Goal: Information Seeking & Learning: Learn about a topic

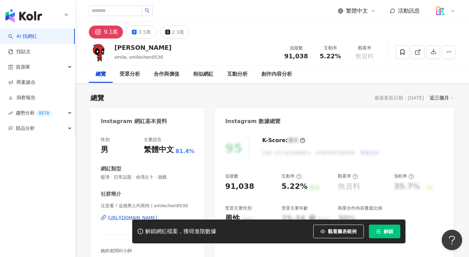
scroll to position [14, 0]
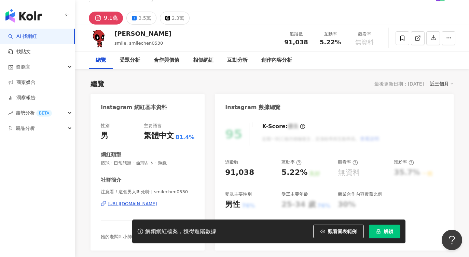
click at [157, 203] on div "https://www.instagram.com/smilechen0530/" at bounding box center [133, 204] width 50 height 6
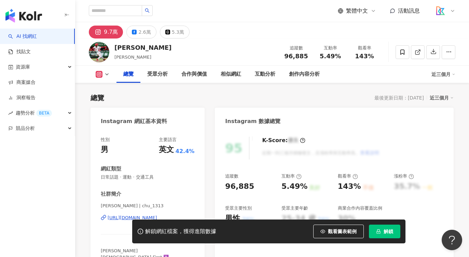
scroll to position [20, 0]
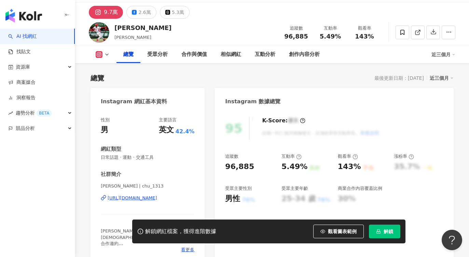
click at [157, 198] on div "https://www.instagram.com/chu_1313/" at bounding box center [133, 198] width 50 height 6
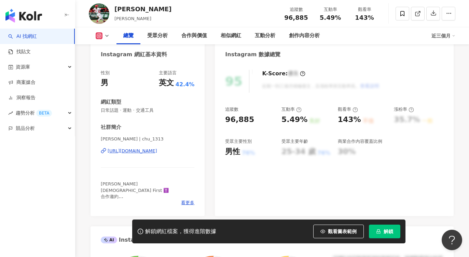
scroll to position [60, 0]
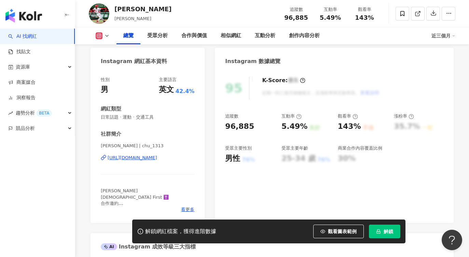
click at [141, 157] on div "https://www.instagram.com/chu_1313/" at bounding box center [133, 158] width 50 height 6
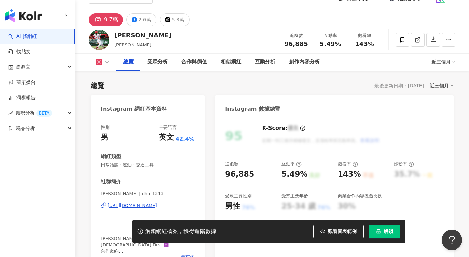
scroll to position [0, 0]
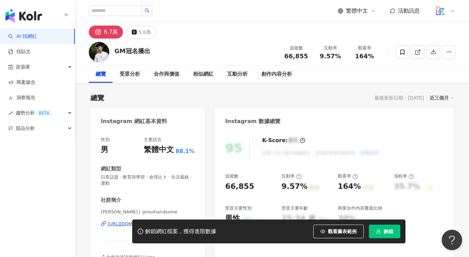
scroll to position [14, 0]
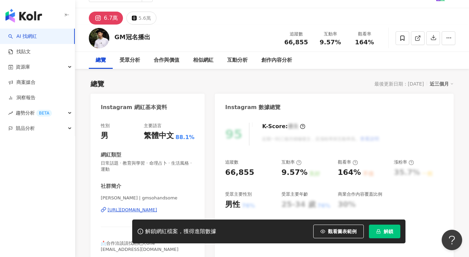
click at [157, 208] on div "https://www.instagram.com/gmsohandsome/" at bounding box center [133, 210] width 50 height 6
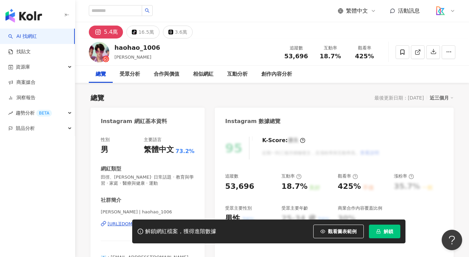
scroll to position [90, 0]
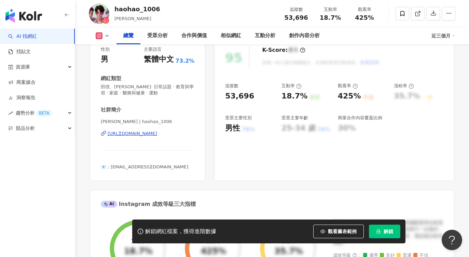
click at [157, 134] on div "https://www.instagram.com/haohao_1006/" at bounding box center [133, 134] width 50 height 6
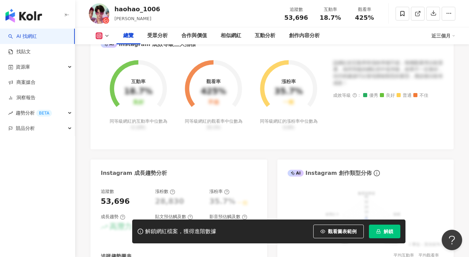
scroll to position [256, 0]
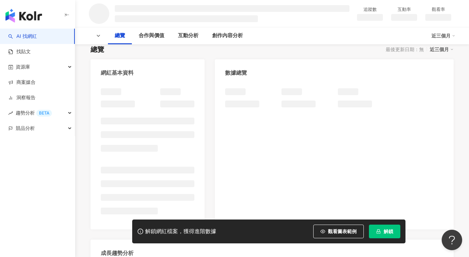
scroll to position [72, 0]
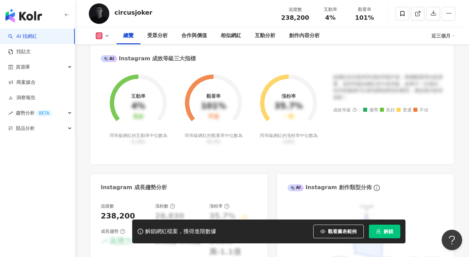
scroll to position [163, 0]
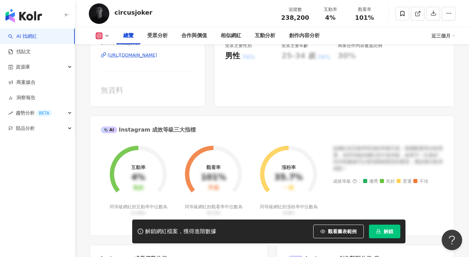
click at [157, 57] on div "https://www.instagram.com/circusjoker/" at bounding box center [133, 55] width 50 height 6
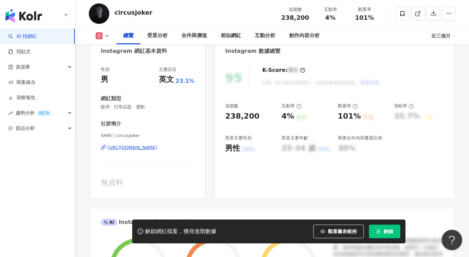
scroll to position [55, 0]
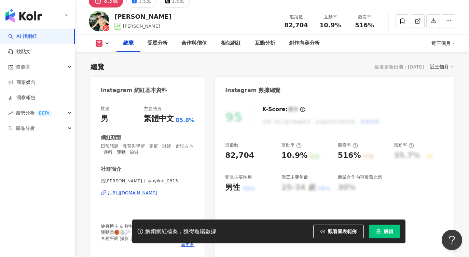
scroll to position [58, 0]
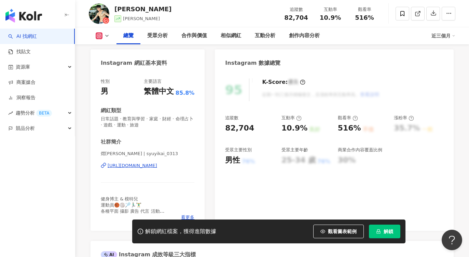
click at [157, 163] on div "https://www.instagram.com/syuyikai_0313/" at bounding box center [133, 166] width 50 height 6
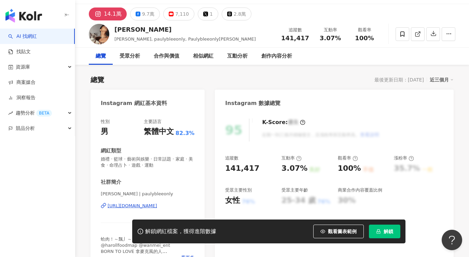
scroll to position [19, 0]
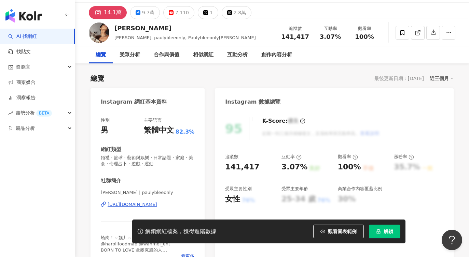
click at [133, 207] on div "[URL][DOMAIN_NAME]" at bounding box center [133, 205] width 50 height 6
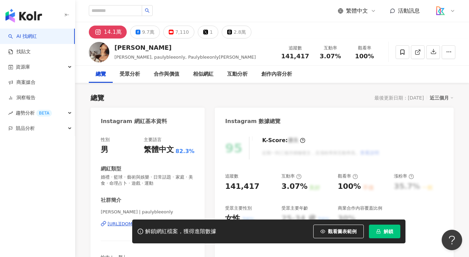
scroll to position [61, 0]
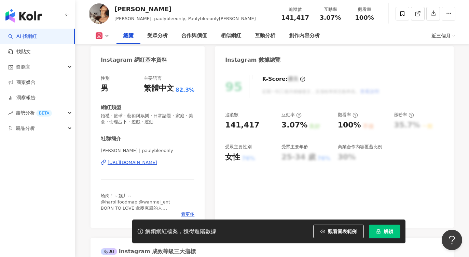
click at [144, 163] on div "https://www.instagram.com/paulybleeonly/" at bounding box center [133, 163] width 50 height 6
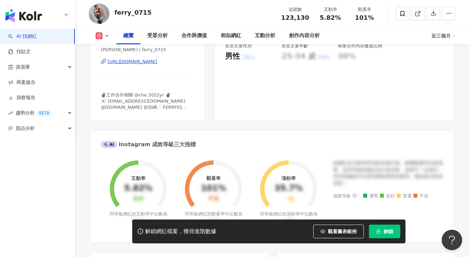
scroll to position [125, 0]
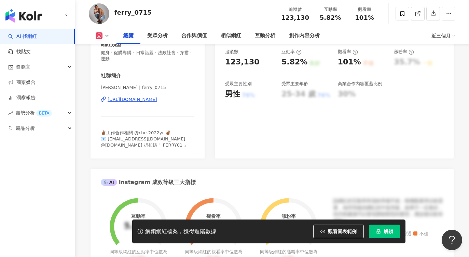
click at [149, 101] on div "https://www.instagram.com/ferry_0715/" at bounding box center [133, 100] width 50 height 6
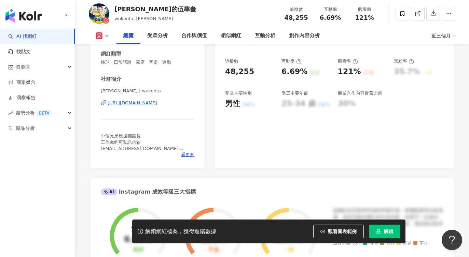
click at [128, 102] on div "https://www.instagram.com/wukenta/" at bounding box center [133, 103] width 50 height 6
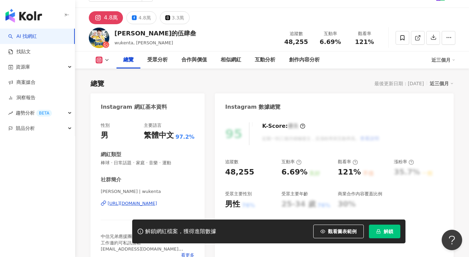
scroll to position [48, 0]
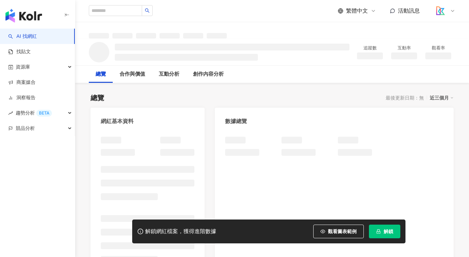
scroll to position [3, 0]
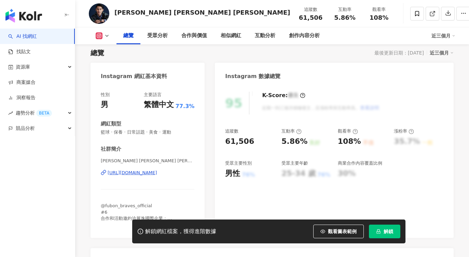
scroll to position [96, 0]
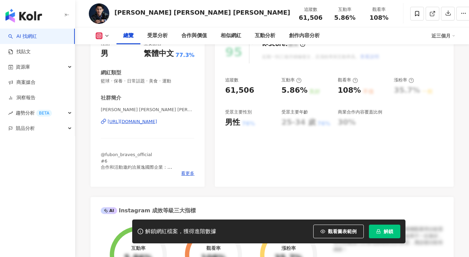
click at [153, 123] on div "https://www.instagram.com/jeffwu_14/" at bounding box center [133, 122] width 50 height 6
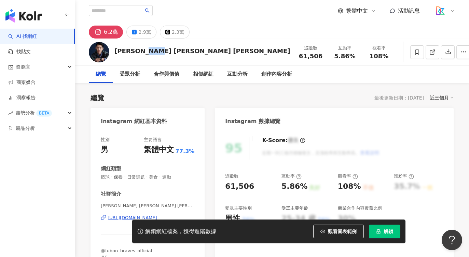
drag, startPoint x: 165, startPoint y: 54, endPoint x: 139, endPoint y: 53, distance: 25.7
click at [139, 53] on div "Jeff Wu 吳永盛 追蹤數 61,506 互動率 5.86% 觀看率 108%" at bounding box center [272, 52] width 394 height 27
click at [165, 52] on div "Jeff Wu 吳永盛 追蹤數 61,506 互動率 5.86% 觀看率 108%" at bounding box center [272, 52] width 394 height 27
click at [141, 51] on div "Jeff Wu 吳永盛" at bounding box center [202, 51] width 176 height 9
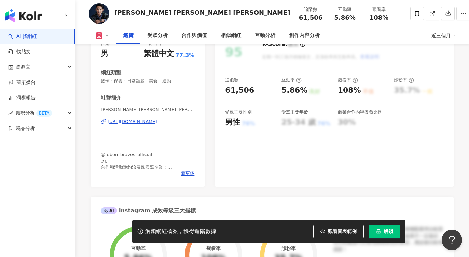
click at [157, 122] on div "https://www.instagram.com/jeffwu_14/" at bounding box center [133, 122] width 50 height 6
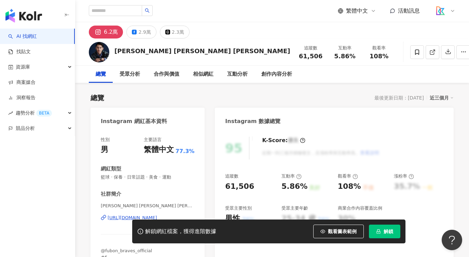
click at [37, 40] on link "AI 找網紅" at bounding box center [22, 36] width 29 height 7
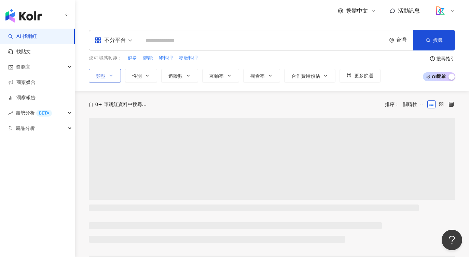
click at [103, 77] on span "類型" at bounding box center [101, 75] width 10 height 5
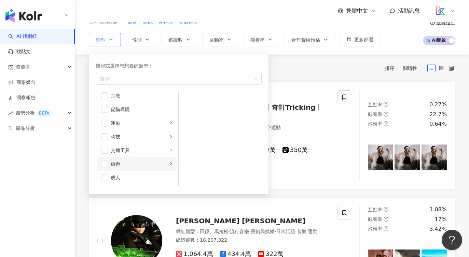
scroll to position [55, 0]
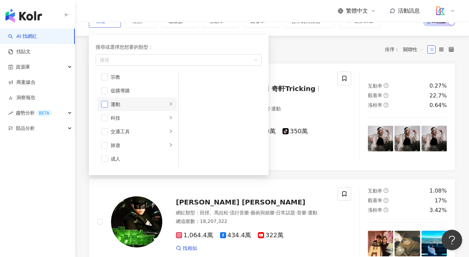
click at [107, 104] on span "button" at bounding box center [104, 104] width 7 height 7
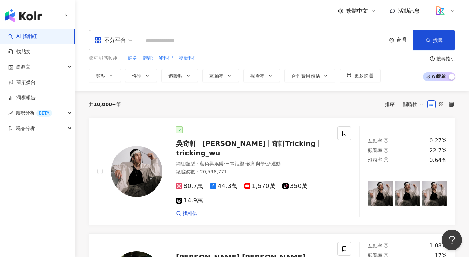
click at [160, 83] on div "不分平台 台灣 搜尋 您可能感興趣： 健身 體能 卵料理 餐廳料理 類型 搜尋或選擇您想要的類型： 運動 藝術與娛樂 美妝時尚 氣候和環境 日常話題 教育與學…" at bounding box center [272, 56] width 394 height 69
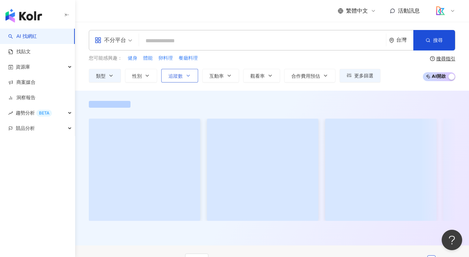
click at [188, 81] on button "追蹤數" at bounding box center [179, 76] width 37 height 14
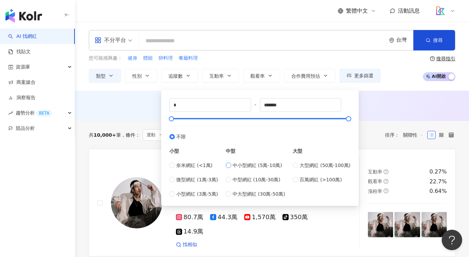
click at [242, 167] on span "中小型網紅 (5萬-10萬)" at bounding box center [257, 166] width 50 height 8
type input "*****"
click at [404, 104] on div "AI 推薦 ： 無結果，請嘗試搜尋其他語言關鍵字或條件" at bounding box center [272, 105] width 366 height 9
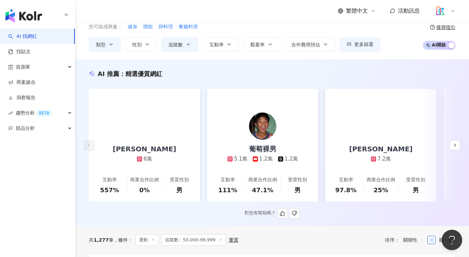
scroll to position [60, 0]
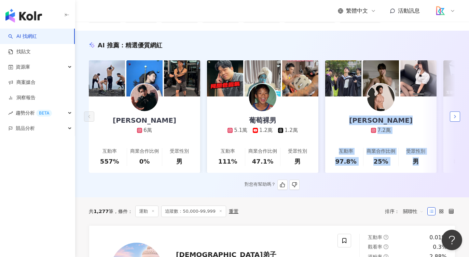
click at [459, 118] on button "button" at bounding box center [455, 117] width 10 height 10
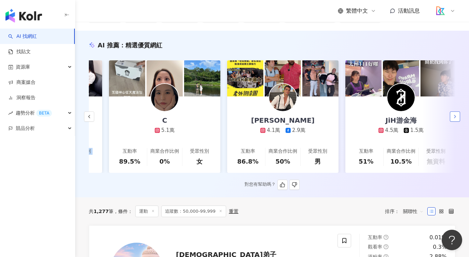
scroll to position [0, 354]
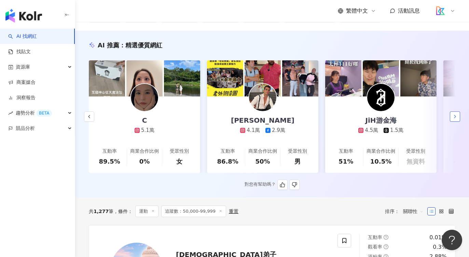
click at [457, 115] on icon "button" at bounding box center [454, 116] width 5 height 5
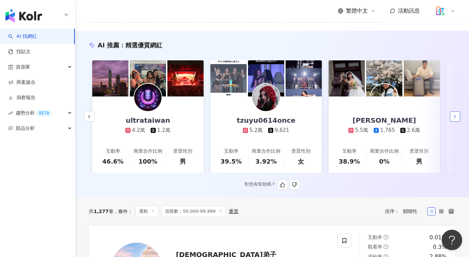
scroll to position [0, 709]
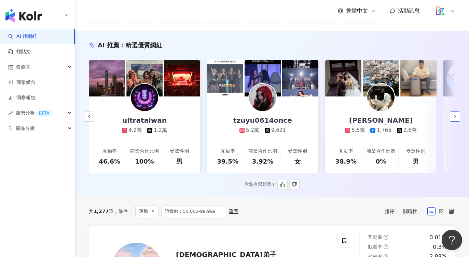
click at [457, 115] on icon "button" at bounding box center [454, 116] width 5 height 5
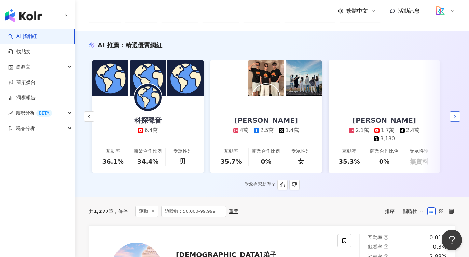
scroll to position [0, 1063]
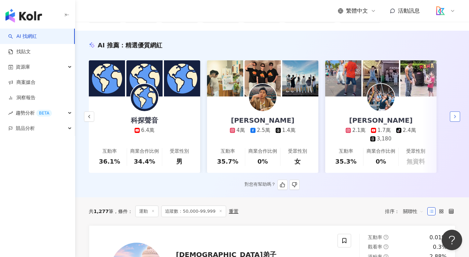
click at [457, 115] on icon "button" at bounding box center [454, 116] width 5 height 5
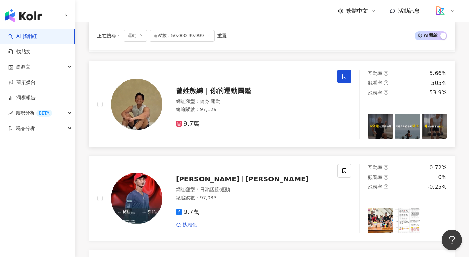
scroll to position [887, 0]
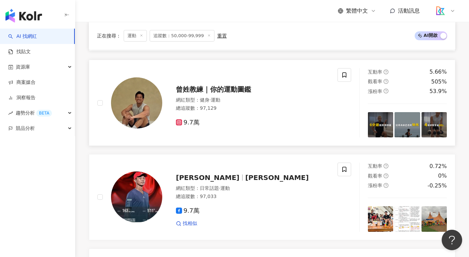
click at [218, 89] on span "曾姓教練｜你的運動圖鑑" at bounding box center [213, 89] width 75 height 8
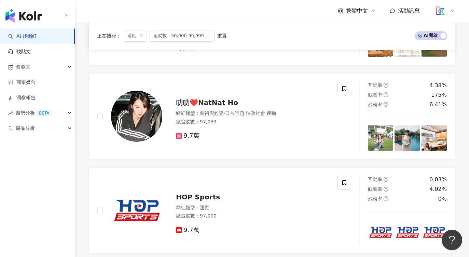
scroll to position [977, 0]
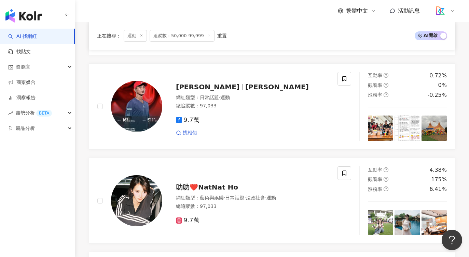
click at [37, 7] on div "button" at bounding box center [37, 14] width 75 height 29
click at [35, 12] on img "button" at bounding box center [23, 16] width 37 height 14
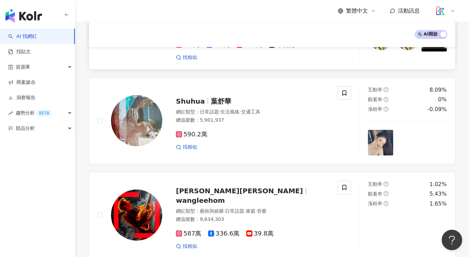
scroll to position [789, 0]
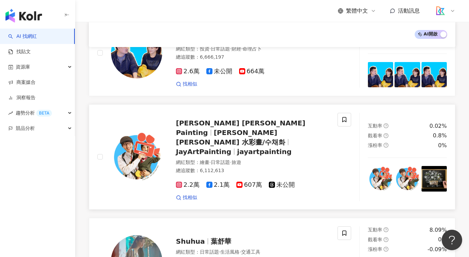
click at [241, 129] on span "Jay Lee 水彩畫/수채화" at bounding box center [230, 138] width 109 height 18
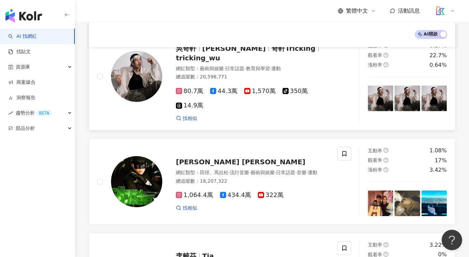
scroll to position [0, 0]
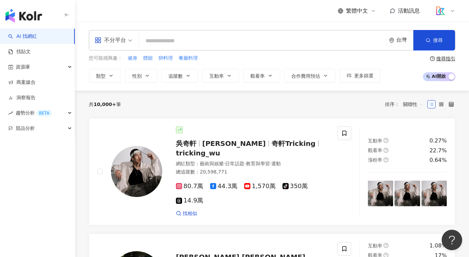
click at [183, 43] on input "search" at bounding box center [262, 40] width 241 height 13
click at [308, 80] on button "合作費用預估" at bounding box center [309, 76] width 51 height 14
click at [165, 46] on input "search" at bounding box center [262, 40] width 241 height 13
click at [97, 76] on span "類型" at bounding box center [101, 75] width 10 height 5
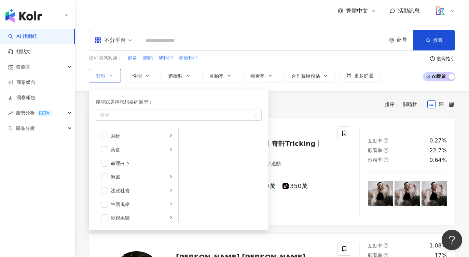
scroll to position [110, 0]
click at [130, 180] on div "生活風格" at bounding box center [139, 177] width 57 height 8
click at [170, 178] on icon "right" at bounding box center [171, 176] width 2 height 3
click at [102, 176] on span "button" at bounding box center [104, 177] width 7 height 7
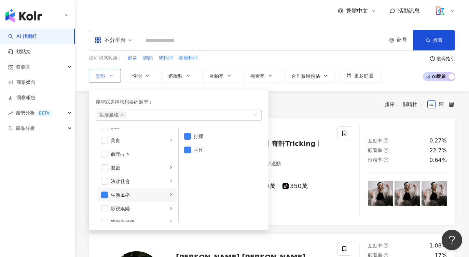
scroll to position [91, 0]
click at [104, 195] on span "button" at bounding box center [104, 195] width 7 height 7
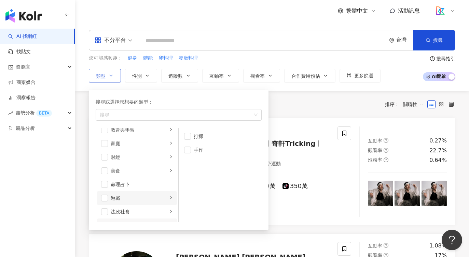
scroll to position [61, 0]
click at [107, 199] on span "button" at bounding box center [104, 198] width 7 height 7
click at [123, 196] on div "遊戲" at bounding box center [139, 199] width 57 height 8
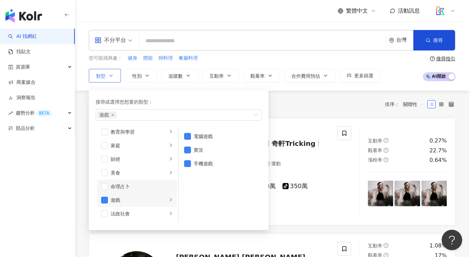
scroll to position [58, 0]
click at [117, 145] on div "家庭" at bounding box center [139, 147] width 57 height 8
click at [109, 147] on li "家庭" at bounding box center [137, 147] width 80 height 14
click at [103, 146] on span "button" at bounding box center [104, 146] width 7 height 7
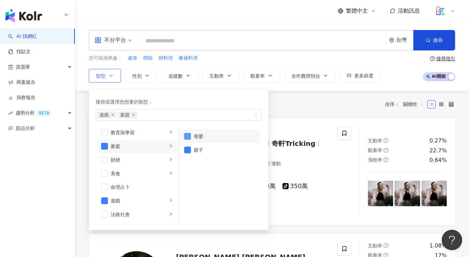
click at [190, 138] on span "button" at bounding box center [187, 136] width 7 height 7
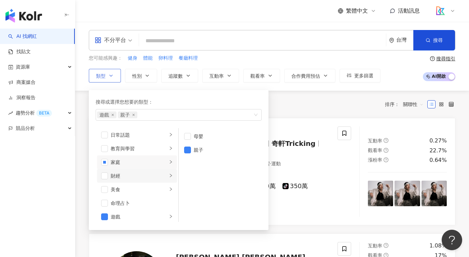
scroll to position [40, 0]
click at [115, 150] on div "教育與學習" at bounding box center [139, 151] width 57 height 8
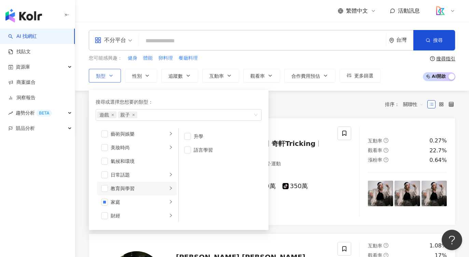
scroll to position [0, 0]
click at [130, 177] on div "日常話題" at bounding box center [139, 178] width 57 height 8
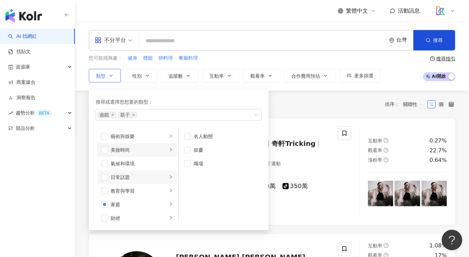
click at [131, 148] on div "美妝時尚" at bounding box center [139, 150] width 57 height 8
click at [129, 137] on div "藝術與娛樂" at bounding box center [139, 137] width 57 height 8
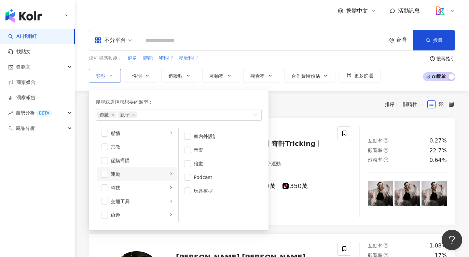
scroll to position [222, 0]
click at [125, 160] on div "促購導購" at bounding box center [142, 161] width 62 height 8
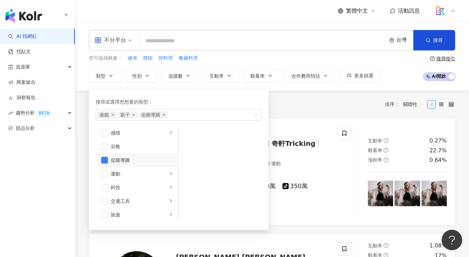
click at [154, 85] on div "不分平台 台灣 搜尋 您可能感興趣： 健身 體能 卵料理 餐廳料理 類型 搜尋或選擇您想要的類型： 遊戲 親子 促購導購 藝術與娛樂 美妝時尚 氣候和環境 日…" at bounding box center [272, 56] width 394 height 69
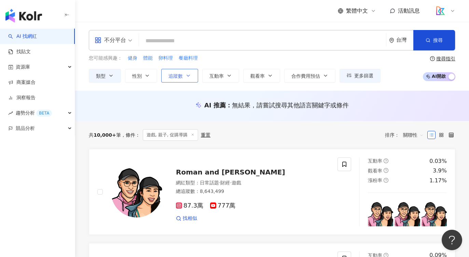
click at [178, 75] on span "追蹤數" at bounding box center [175, 75] width 14 height 5
type input "*"
type input "*******"
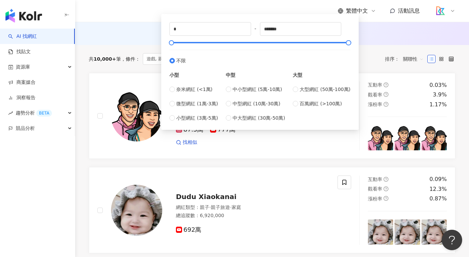
scroll to position [71, 0]
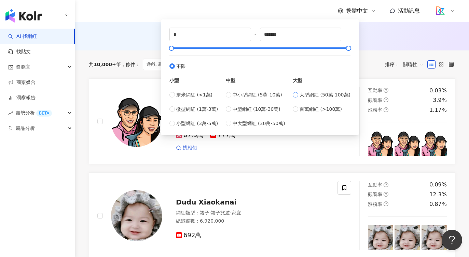
click at [308, 96] on span "大型網紅 (50萬-100萬)" at bounding box center [324, 95] width 51 height 8
type input "******"
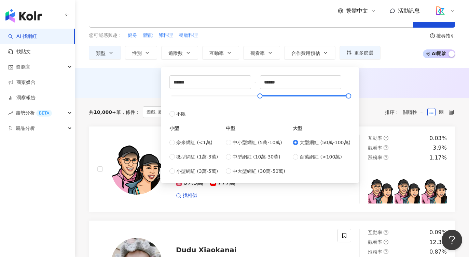
scroll to position [23, 0]
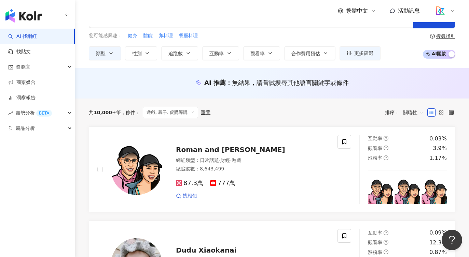
click at [370, 85] on div "AI 推薦 ： 無結果，請嘗試搜尋其他語言關鍵字或條件" at bounding box center [272, 83] width 366 height 9
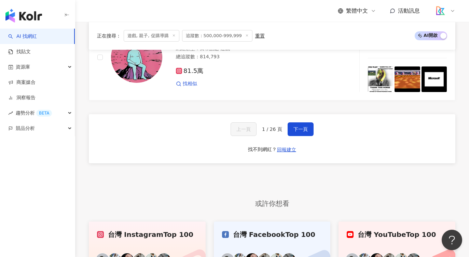
scroll to position [1092, 0]
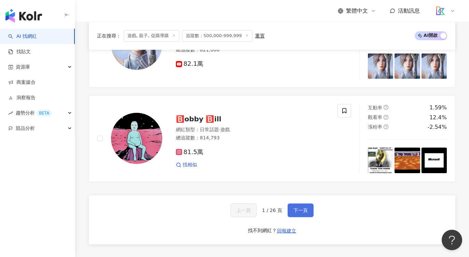
click at [305, 208] on span "下一頁" at bounding box center [300, 210] width 14 height 5
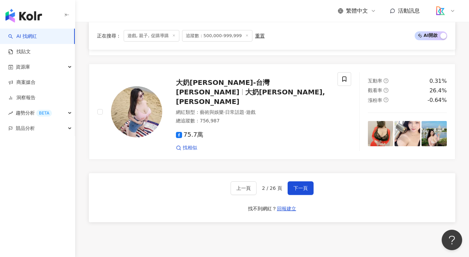
scroll to position [1188, 0]
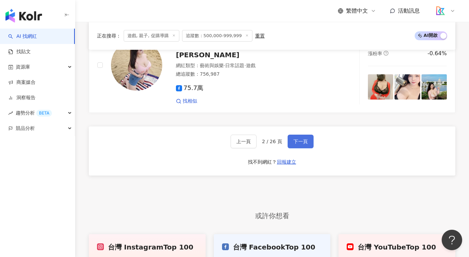
click at [294, 139] on span "下一頁" at bounding box center [300, 141] width 14 height 5
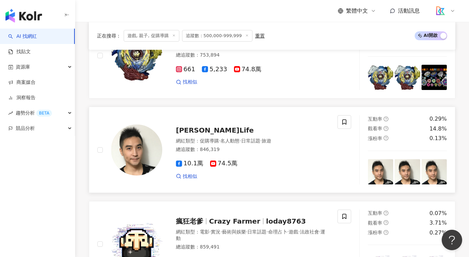
scroll to position [197, 0]
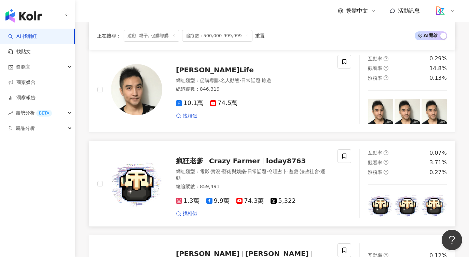
click at [216, 160] on span "Crazy Farmer" at bounding box center [234, 161] width 51 height 8
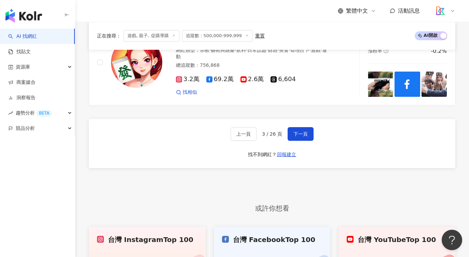
scroll to position [1182, 0]
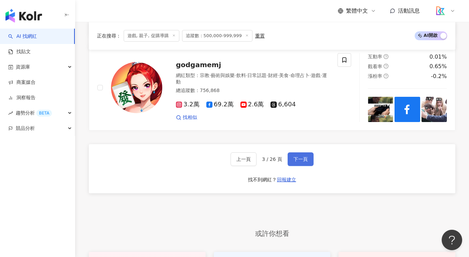
click at [298, 157] on span "下一頁" at bounding box center [300, 159] width 14 height 5
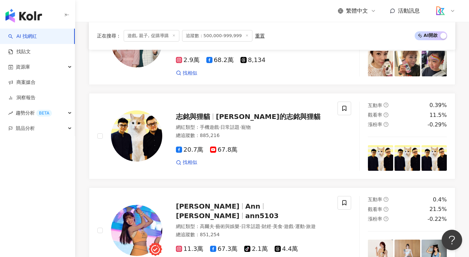
scroll to position [338, 0]
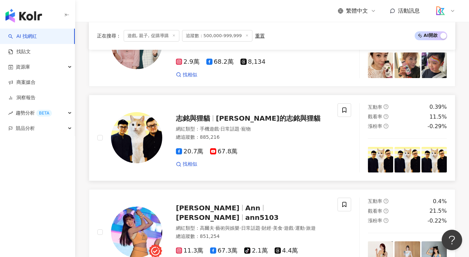
click at [250, 115] on span "黃阿瑪的志銘與狸貓" at bounding box center [268, 118] width 104 height 8
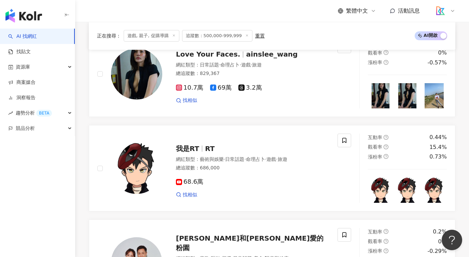
scroll to position [113, 0]
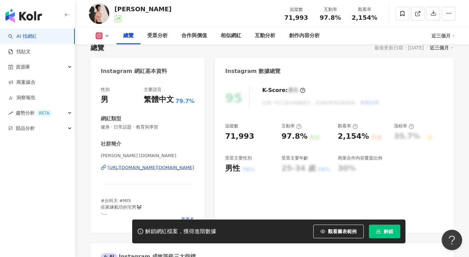
scroll to position [81, 0]
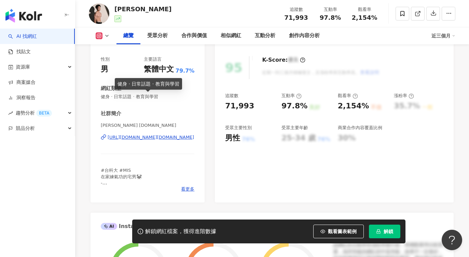
click at [161, 139] on div "[URL][DOMAIN_NAME][DOMAIN_NAME]" at bounding box center [151, 138] width 86 height 6
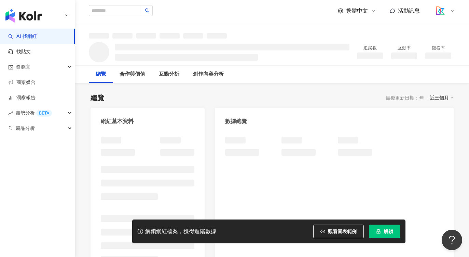
scroll to position [1, 0]
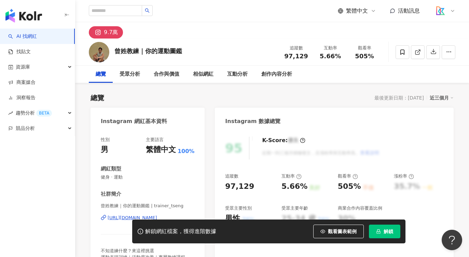
scroll to position [122, 0]
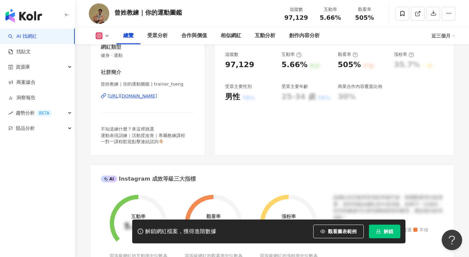
click at [154, 99] on div "https://www.instagram.com/trainer_tseng/" at bounding box center [133, 96] width 50 height 6
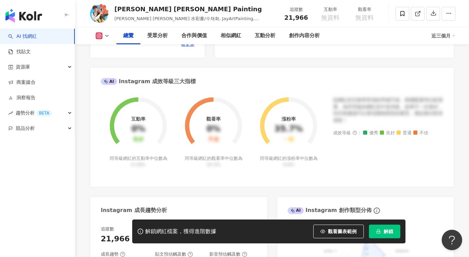
scroll to position [82, 0]
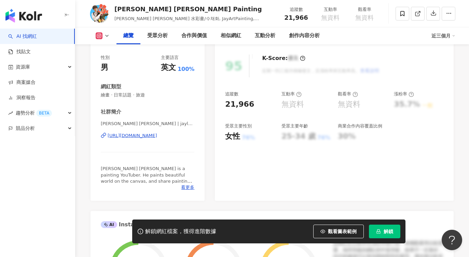
click at [136, 140] on div "[PERSON_NAME] [PERSON_NAME] | jayleepainting [URL][DOMAIN_NAME]" at bounding box center [148, 141] width 94 height 40
click at [137, 134] on div "[URL][DOMAIN_NAME]" at bounding box center [133, 136] width 50 height 6
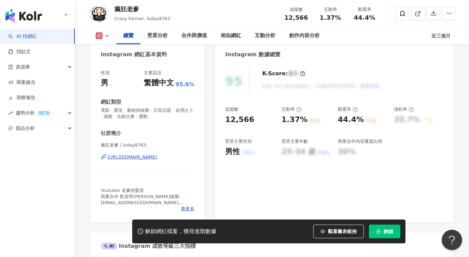
scroll to position [91, 0]
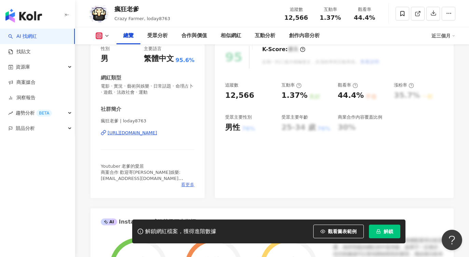
click at [185, 187] on span "看更多" at bounding box center [187, 185] width 13 height 6
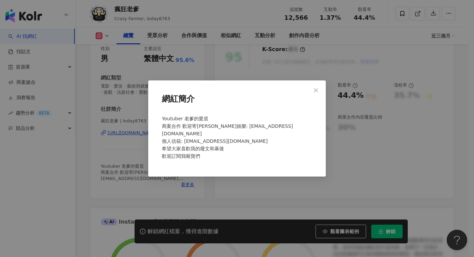
click at [228, 134] on span "Youtuber 老爹的愛居 商案合作 歡迎寄信 澄星娛樂: farmercrazy@chengxin.fun 個人信箱: kenzx1990@gmail.c…" at bounding box center [227, 137] width 131 height 43
click at [246, 138] on div "Youtuber 老爹的愛居 商案合作 歡迎寄信 澄星娛樂: farmercrazy@chengxin.fun 個人信箱: kenzx1990@gmail.c…" at bounding box center [237, 140] width 156 height 56
click at [321, 86] on button "Close" at bounding box center [316, 91] width 14 height 14
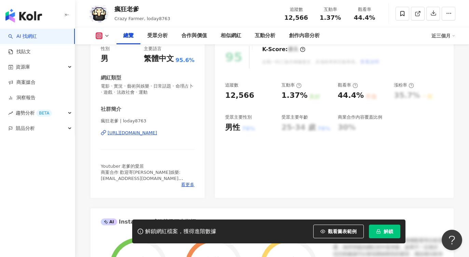
click at [157, 133] on div "https://www.instagram.com/loday8763/" at bounding box center [133, 133] width 50 height 6
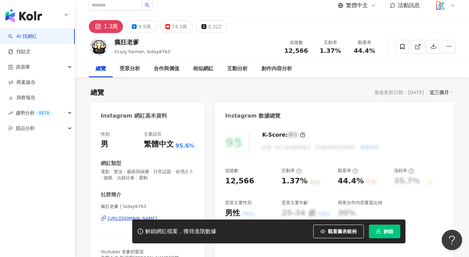
scroll to position [4, 0]
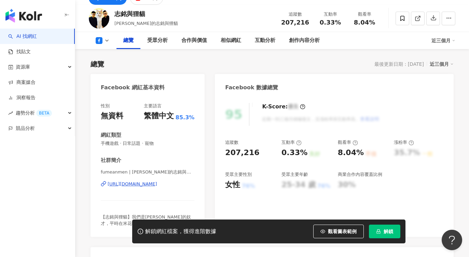
scroll to position [33, 0]
click at [145, 188] on div "fumeanmen | 黃阿瑪的志銘與狸貓 | fumeanmen https://www.facebook.com/148219218917674" at bounding box center [148, 190] width 94 height 40
click at [146, 184] on div "https://www.facebook.com/148219218917674" at bounding box center [133, 185] width 50 height 6
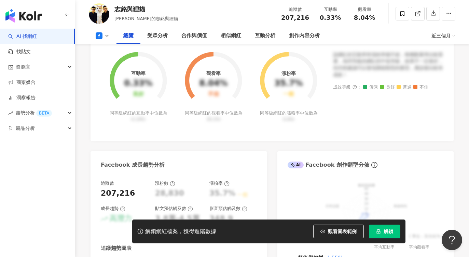
scroll to position [259, 0]
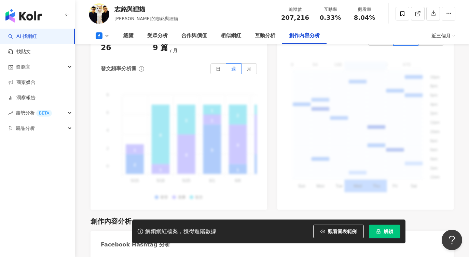
scroll to position [1872, 0]
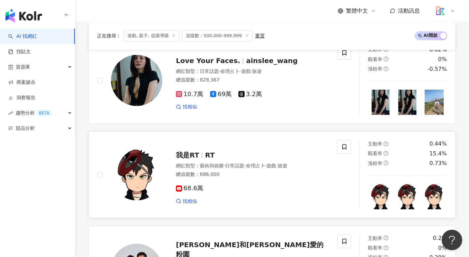
scroll to position [110, 0]
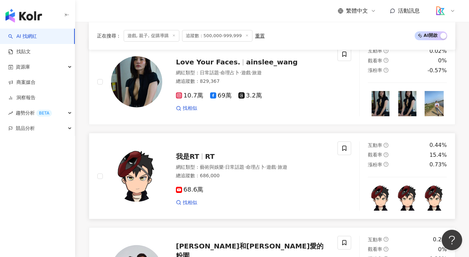
click at [207, 156] on span "RT" at bounding box center [210, 157] width 10 height 8
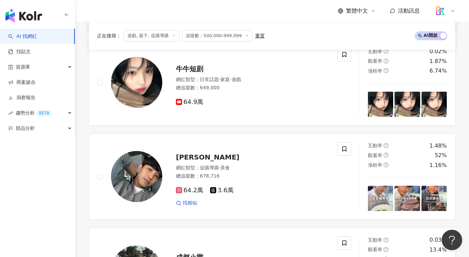
scroll to position [1157, 0]
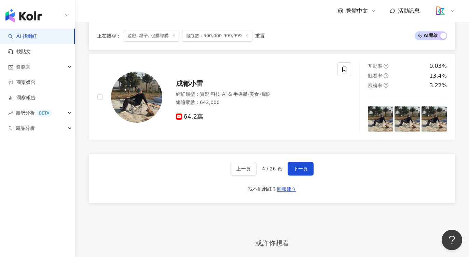
click at [293, 158] on div "上一頁 4 / 26 頁 下一頁 找不到網紅？ 回報建立" at bounding box center [272, 178] width 366 height 49
click at [294, 166] on span "下一頁" at bounding box center [300, 168] width 14 height 5
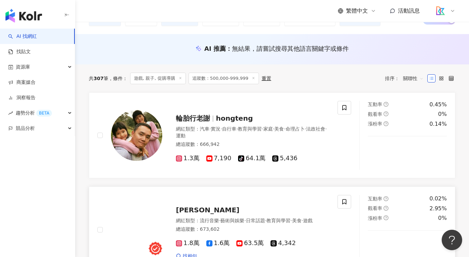
scroll to position [0, 0]
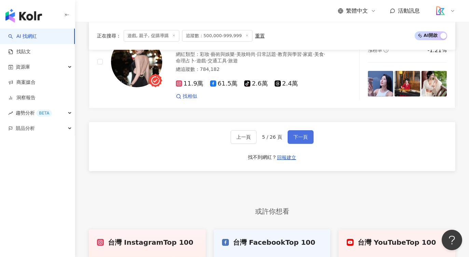
click at [297, 135] on span "下一頁" at bounding box center [300, 137] width 14 height 5
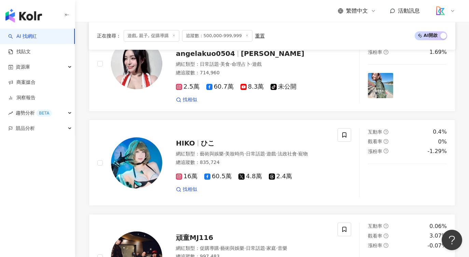
scroll to position [593, 0]
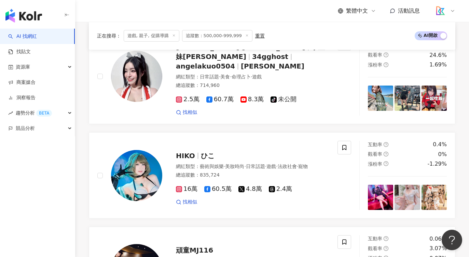
click at [32, 37] on link "AI 找網紅" at bounding box center [22, 36] width 29 height 7
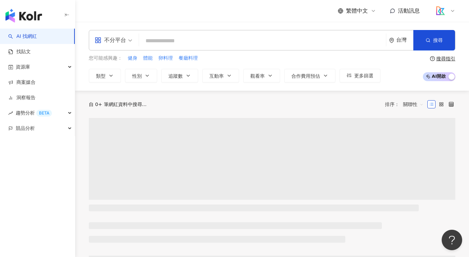
click at [181, 29] on div "不分平台 台灣 搜尋 您可能感興趣： 健身 體能 卵料理 餐廳料理 類型 性別 追蹤數 互動率 觀看率 合作費用預估 更多篩選 ****** - ******…" at bounding box center [272, 56] width 394 height 69
click at [181, 39] on input "search" at bounding box center [262, 40] width 241 height 13
paste input "****"
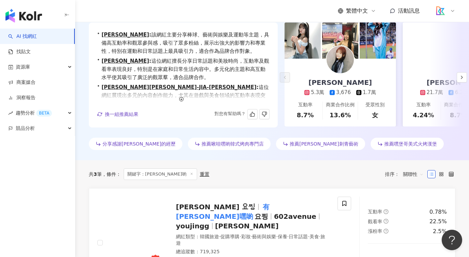
scroll to position [130, 0]
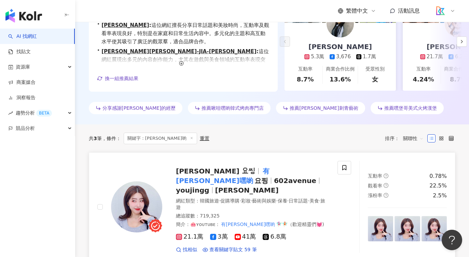
click at [147, 203] on img at bounding box center [136, 207] width 51 height 51
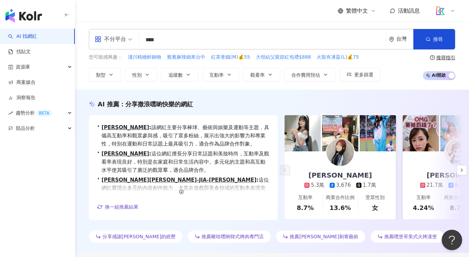
scroll to position [0, 0]
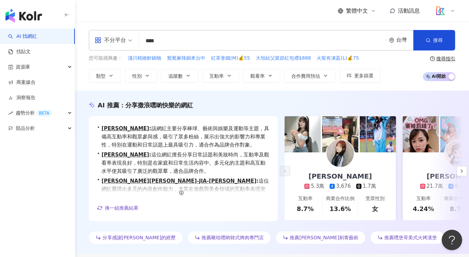
click at [199, 37] on input "****" at bounding box center [262, 40] width 241 height 13
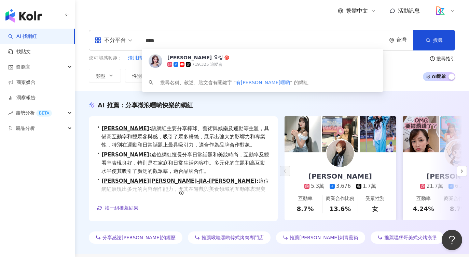
drag, startPoint x: 204, startPoint y: 40, endPoint x: 123, endPoint y: 41, distance: 82.0
click at [123, 41] on div "不分平台 **** 台灣 搜尋 34908424-601d-4167-bfd7-1c0fb67f9574 有[PERSON_NAME] 요찡 719,3…" at bounding box center [272, 40] width 366 height 20
paste input "**"
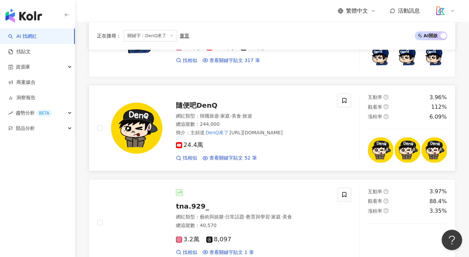
scroll to position [141, 0]
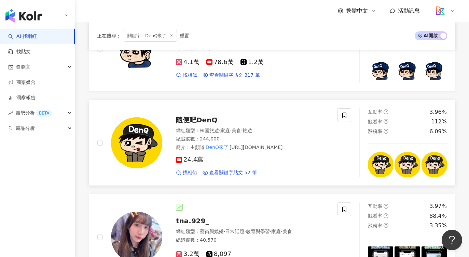
type input "******"
click at [186, 120] on span "隨便吧DenQ" at bounding box center [196, 120] width 41 height 8
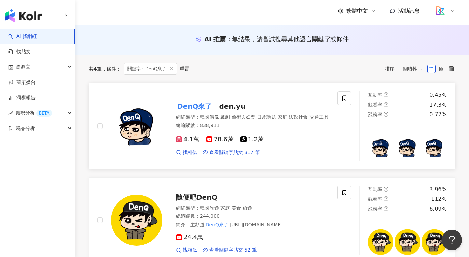
scroll to position [44, 0]
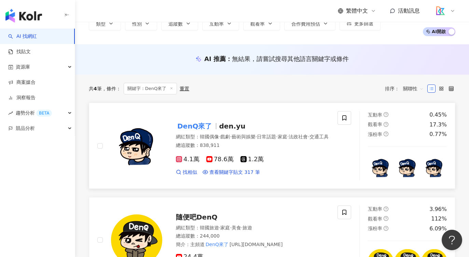
click at [182, 125] on mark "DenQ來了" at bounding box center [194, 126] width 37 height 11
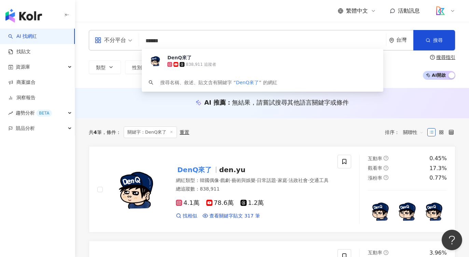
click at [181, 39] on input "******" at bounding box center [262, 40] width 241 height 13
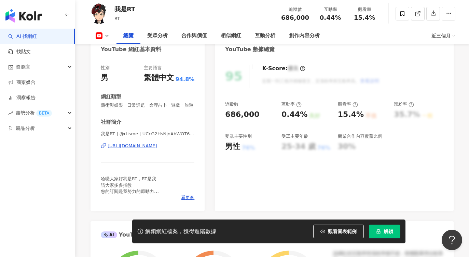
scroll to position [10, 0]
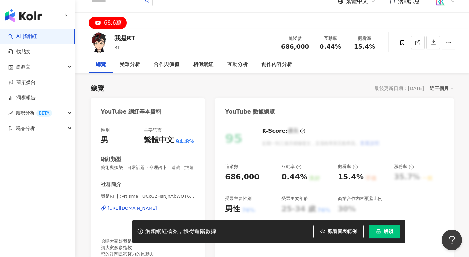
click at [146, 209] on div "https://www.youtube.com/channel/UCcG2HsNjnAbWOT6E1DRxjGA" at bounding box center [133, 209] width 50 height 6
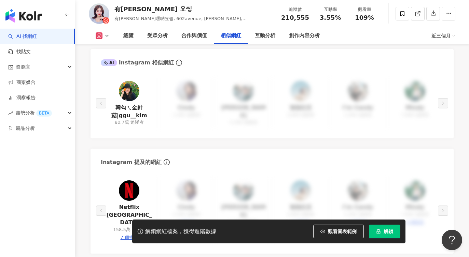
scroll to position [1132, 0]
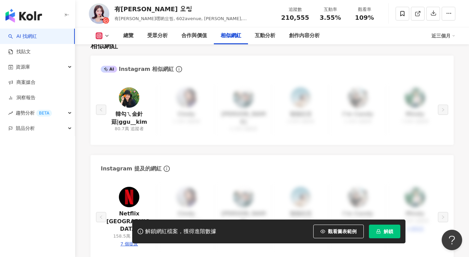
click at [185, 97] on div "韓勾ㄟ金針菇|ggu__kim 80.7萬 追蹤者 Cindy 1,300 追蹤者 Johnny 5,300 追蹤者 強強生活 2,800 追蹤者 I’m C…" at bounding box center [272, 110] width 342 height 50
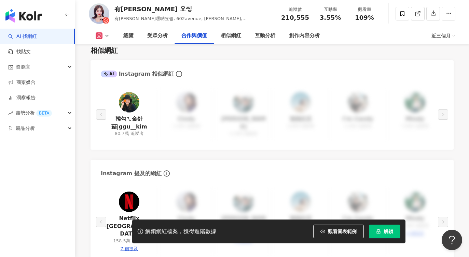
scroll to position [954, 0]
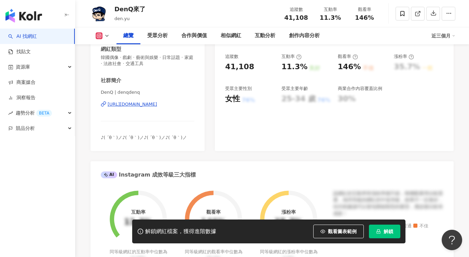
scroll to position [119, 0]
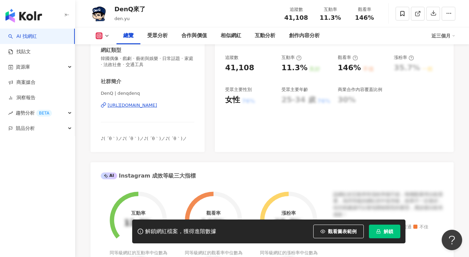
click at [157, 107] on div "[URL][DOMAIN_NAME]" at bounding box center [133, 105] width 50 height 6
